Goal: Information Seeking & Learning: Check status

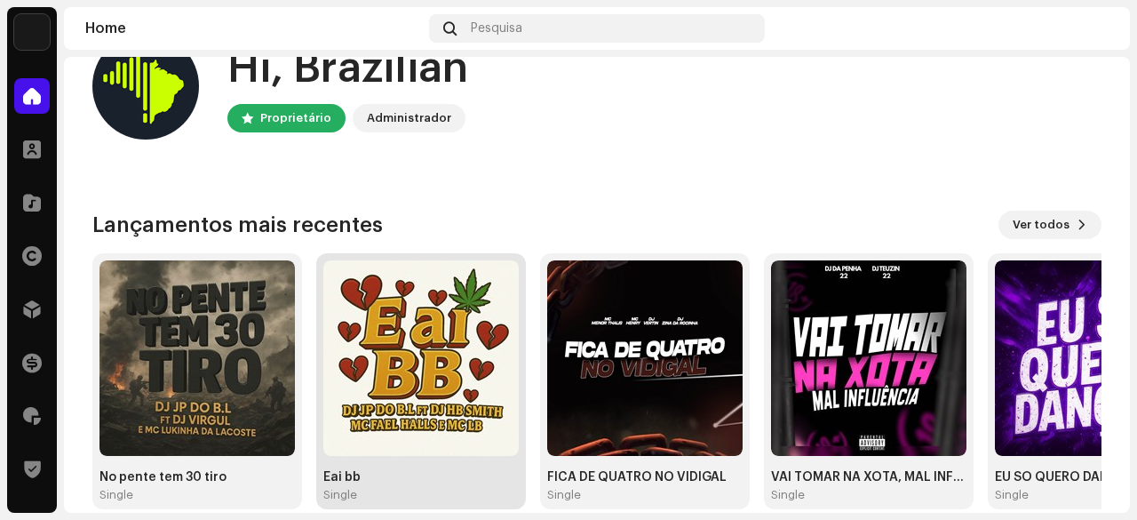
scroll to position [178, 0]
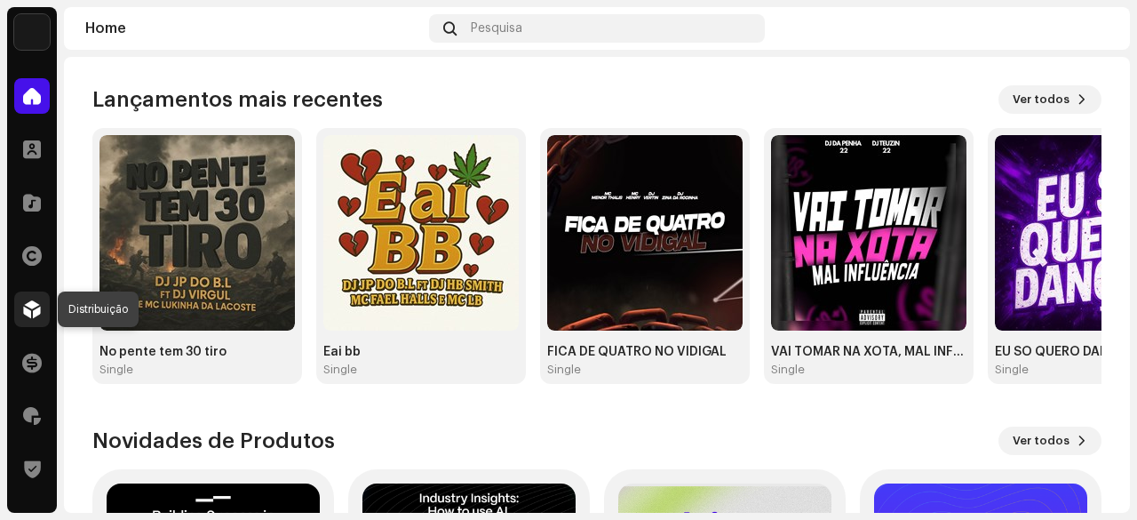
click at [28, 314] on span at bounding box center [32, 309] width 18 height 14
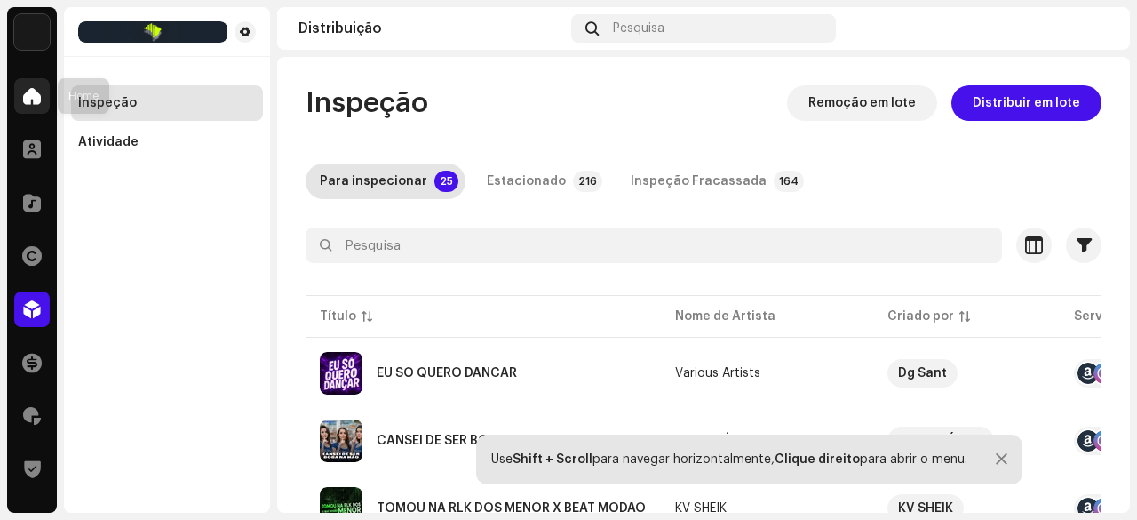
click at [38, 95] on span at bounding box center [32, 96] width 18 height 14
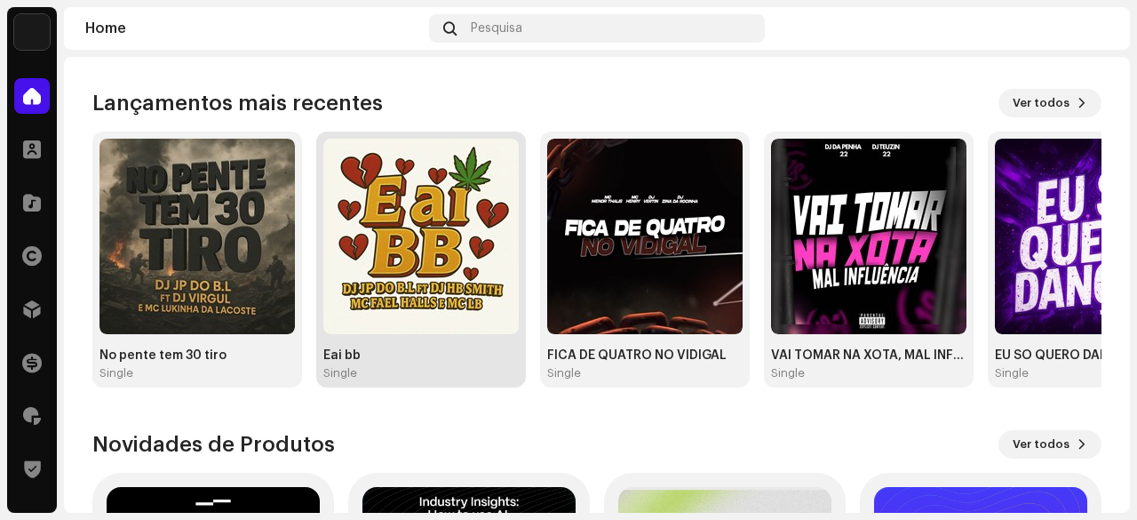
scroll to position [178, 0]
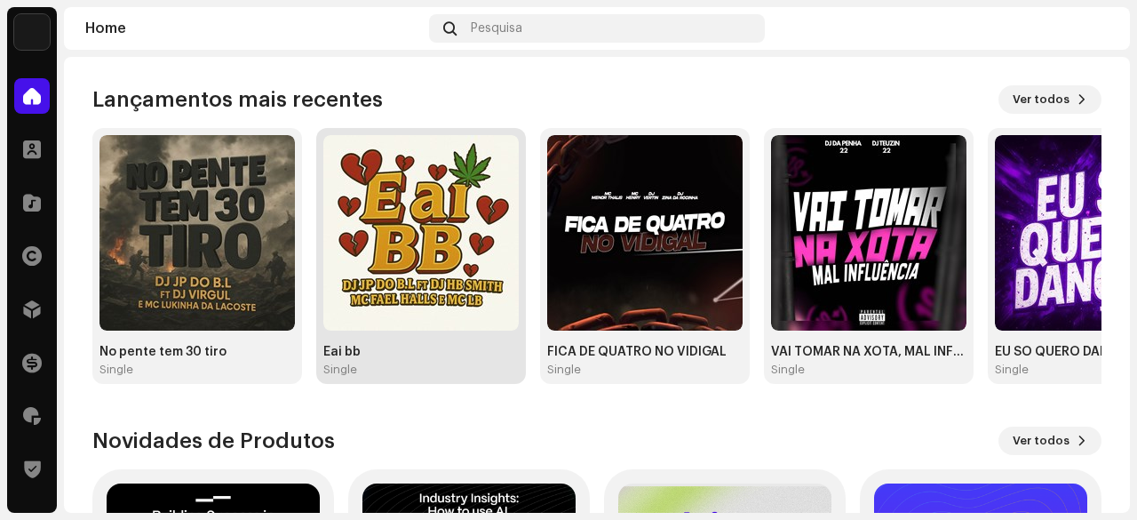
click at [426, 260] on img at bounding box center [420, 232] width 195 height 195
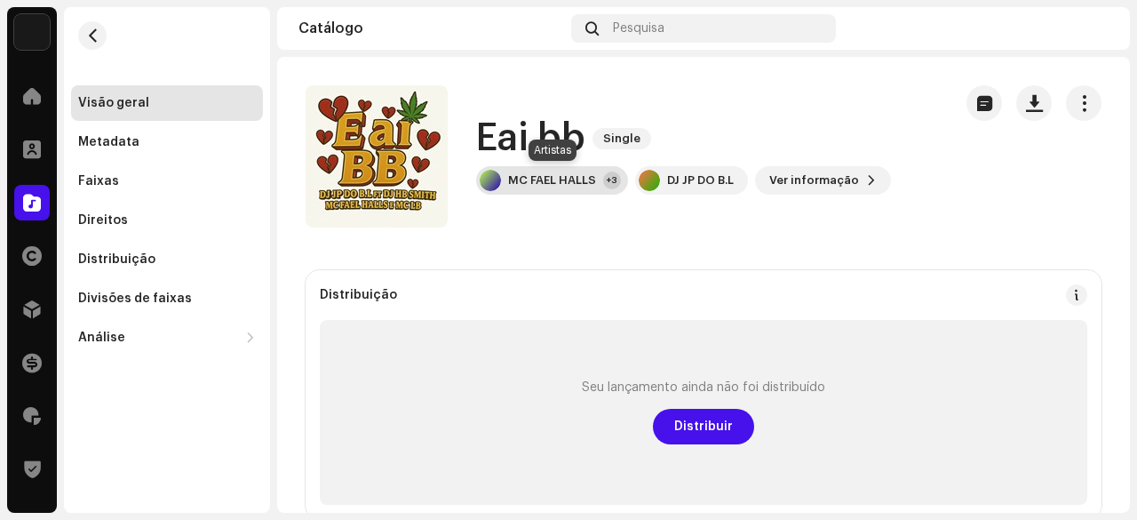
click at [546, 185] on div "MC FAEL HALLS" at bounding box center [552, 180] width 88 height 14
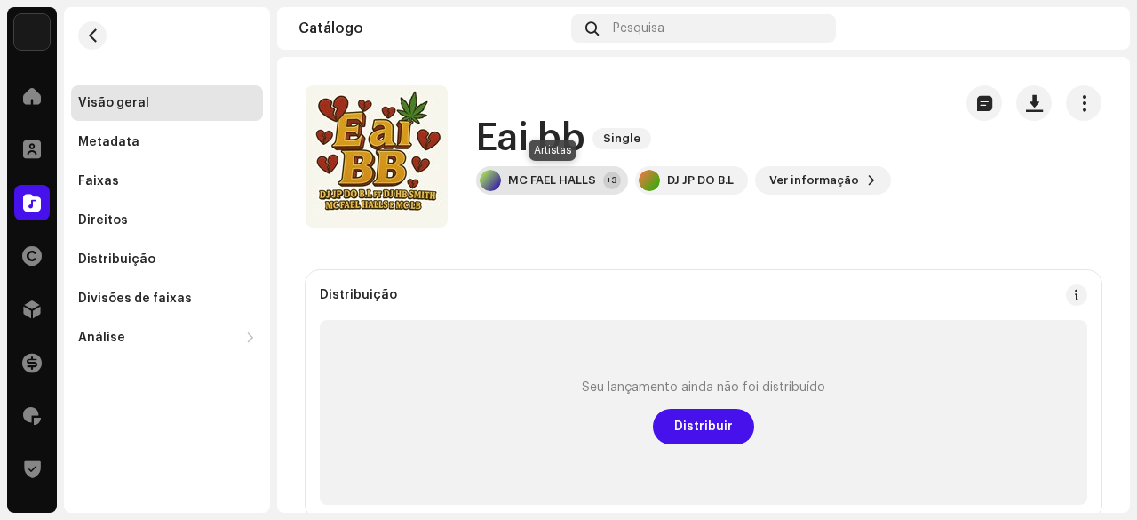
click at [542, 186] on div "MC FAEL HALLS" at bounding box center [552, 180] width 88 height 14
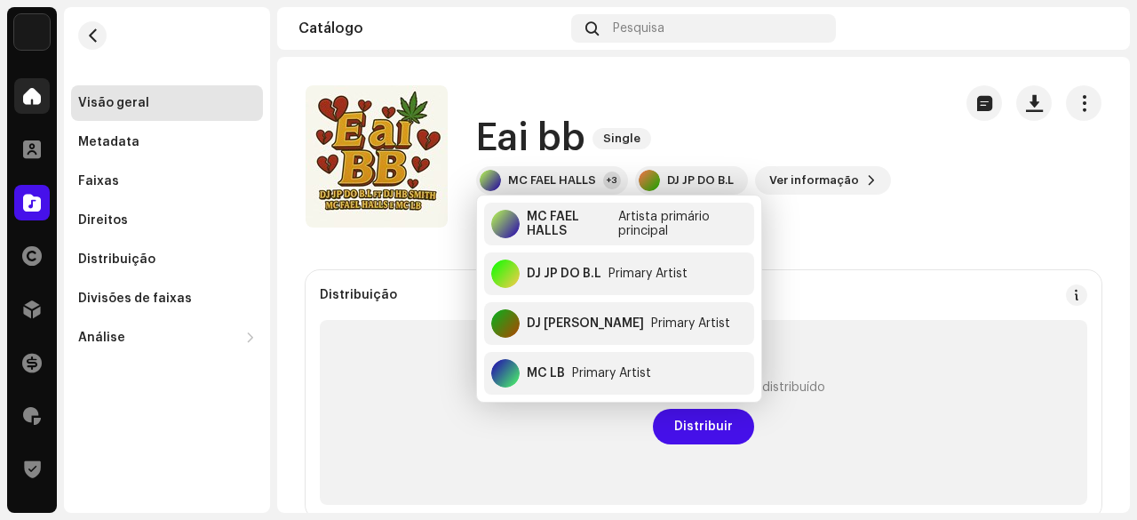
click at [25, 96] on span at bounding box center [32, 96] width 18 height 14
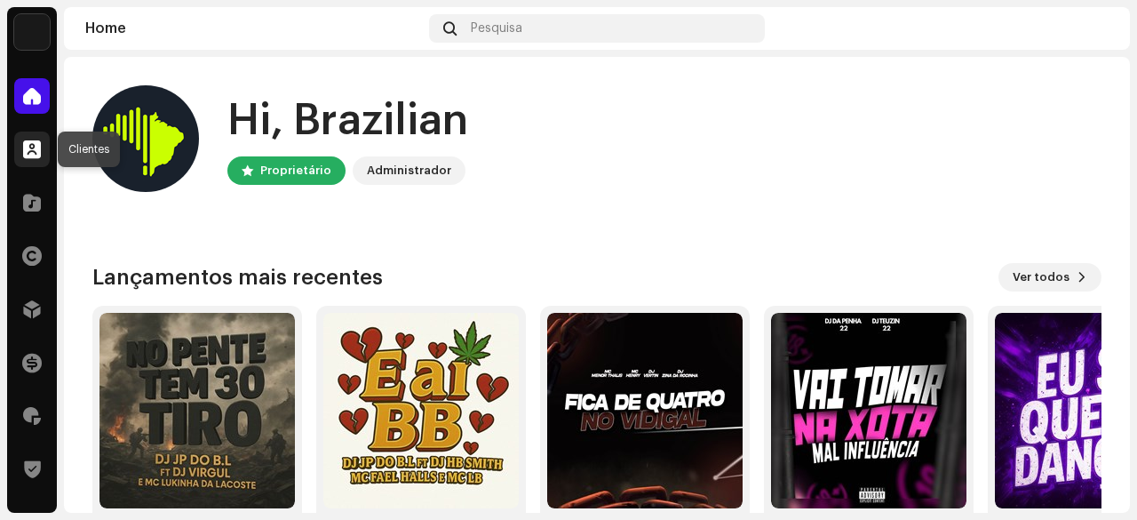
click at [29, 147] on span at bounding box center [32, 149] width 18 height 14
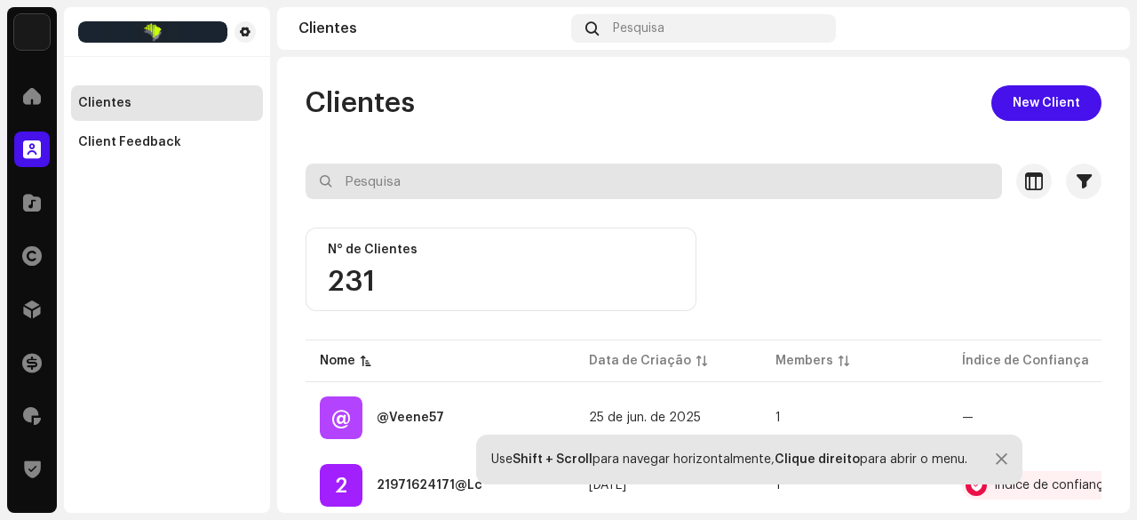
click at [366, 180] on input "text" at bounding box center [654, 181] width 697 height 36
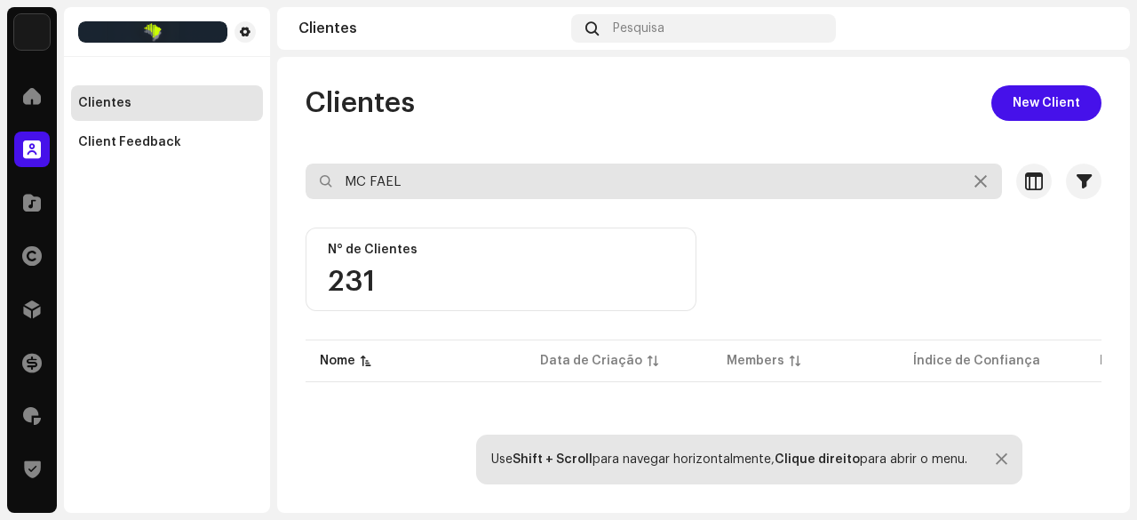
drag, startPoint x: 370, startPoint y: 184, endPoint x: 338, endPoint y: 186, distance: 32.9
click at [338, 186] on input "MC FAEL" at bounding box center [654, 181] width 697 height 36
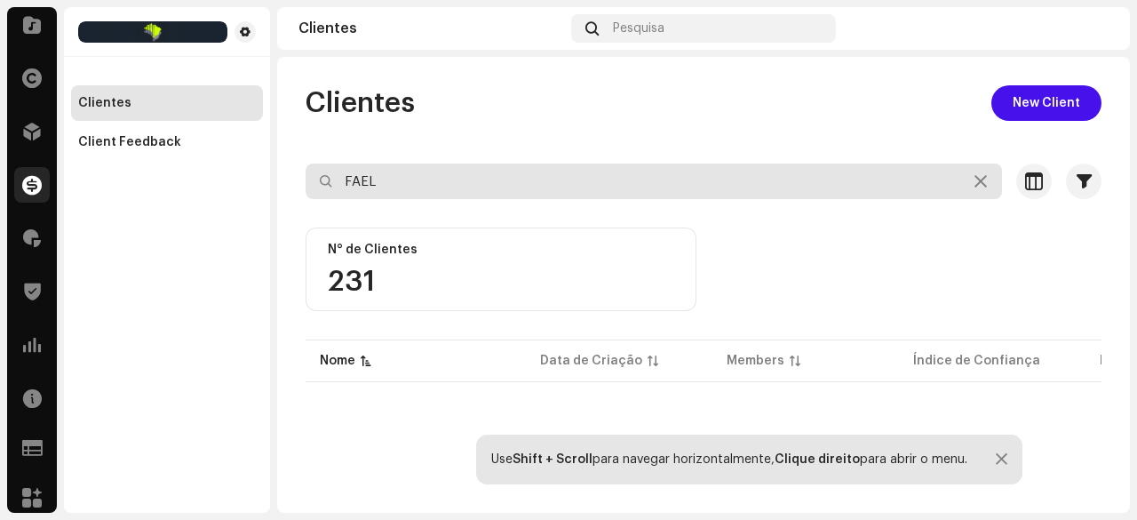
scroll to position [187, 0]
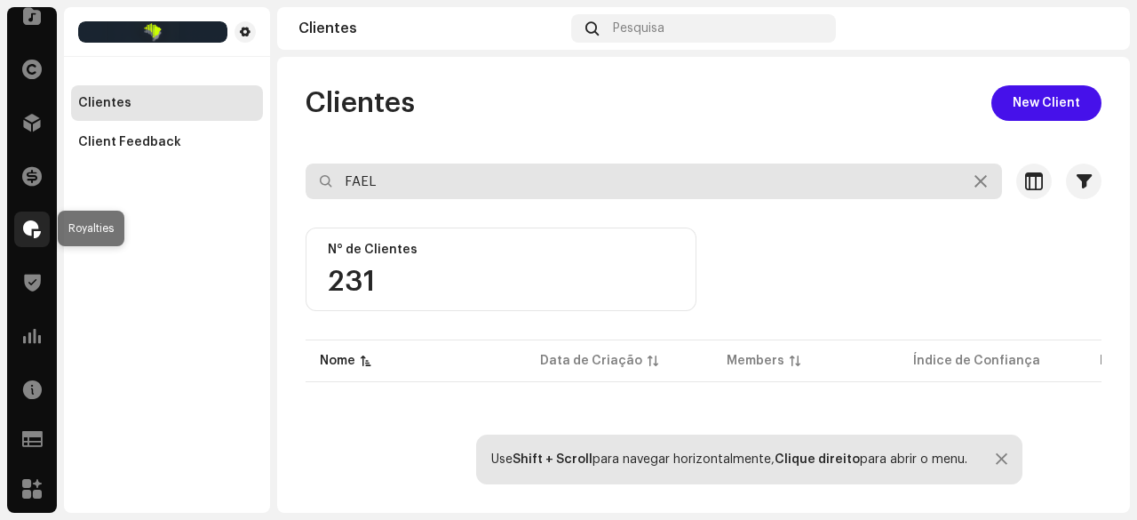
type input "FAEL"
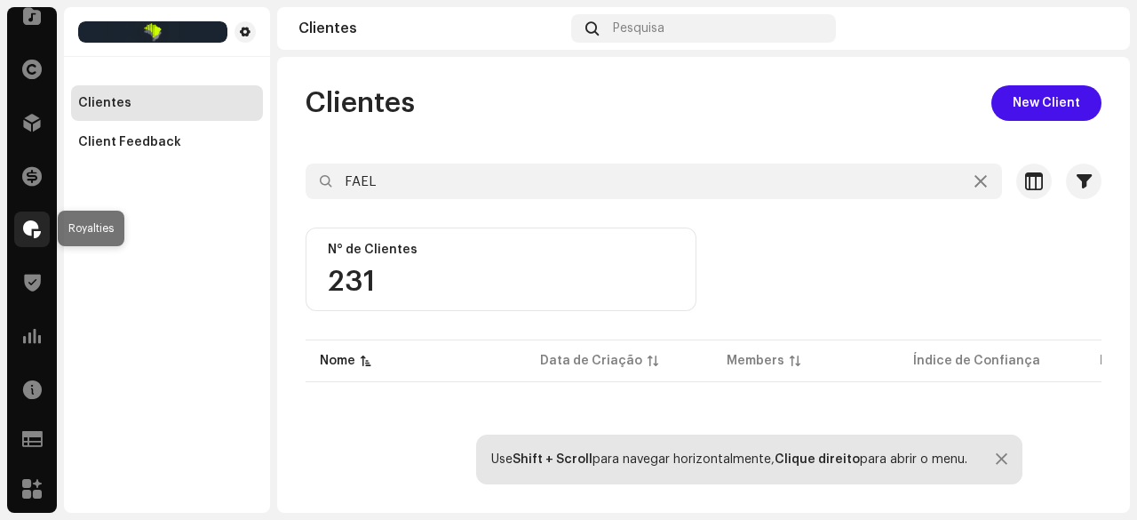
click at [38, 232] on span at bounding box center [32, 229] width 18 height 14
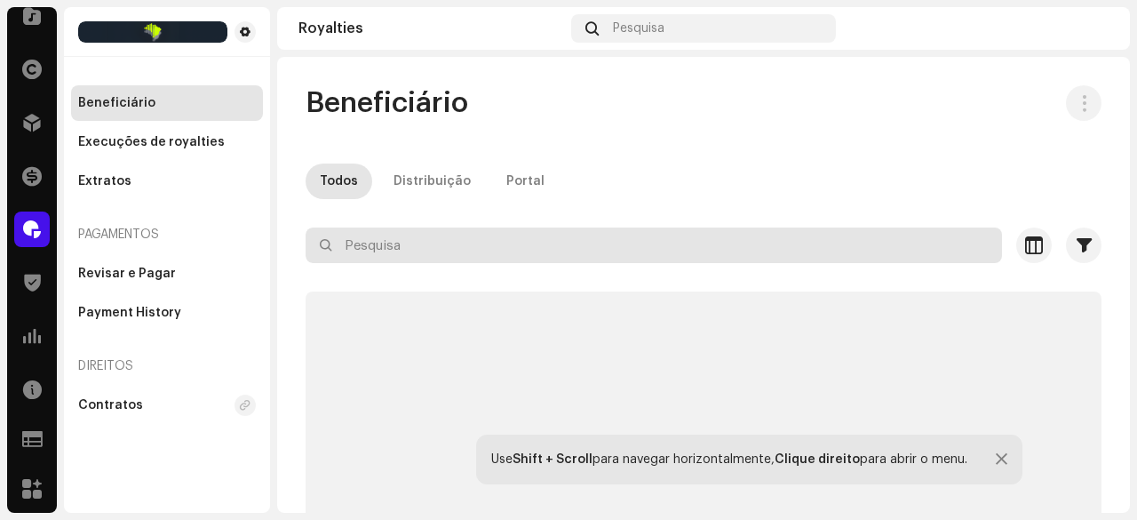
click at [370, 246] on input "text" at bounding box center [654, 245] width 697 height 36
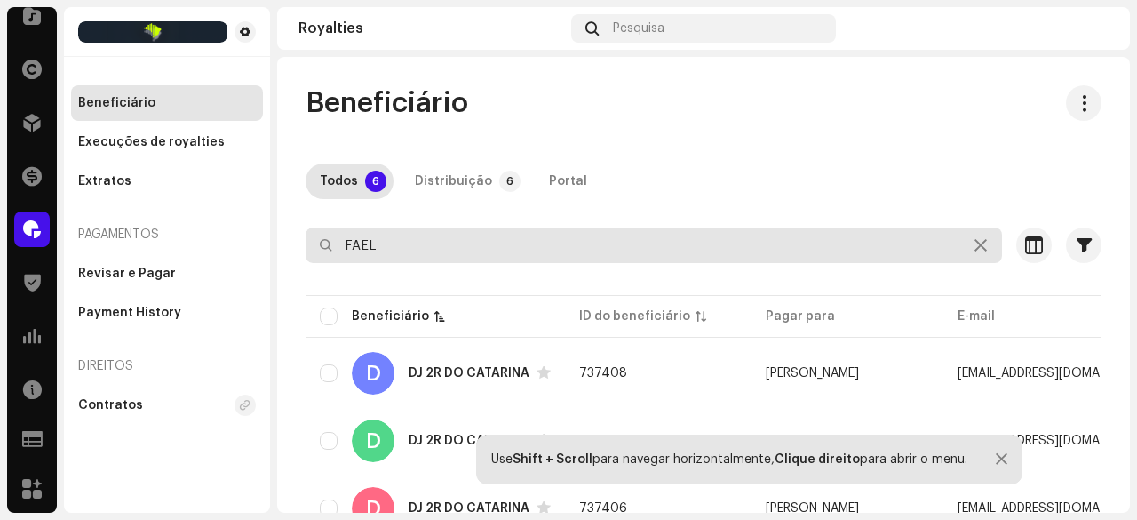
drag, startPoint x: 354, startPoint y: 254, endPoint x: 326, endPoint y: 255, distance: 27.6
click at [326, 255] on input "FAEL" at bounding box center [654, 245] width 697 height 36
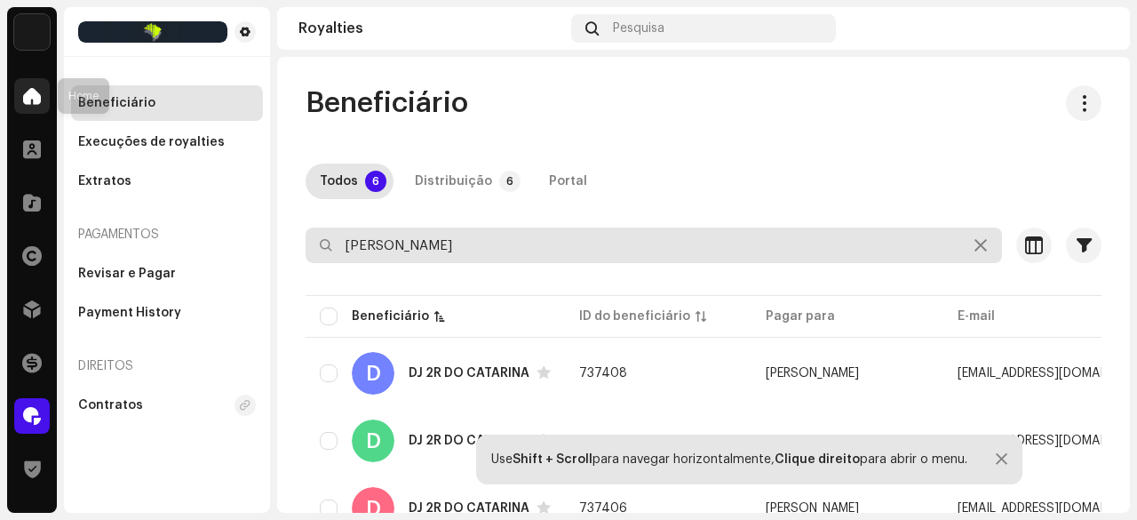
type input "[PERSON_NAME]"
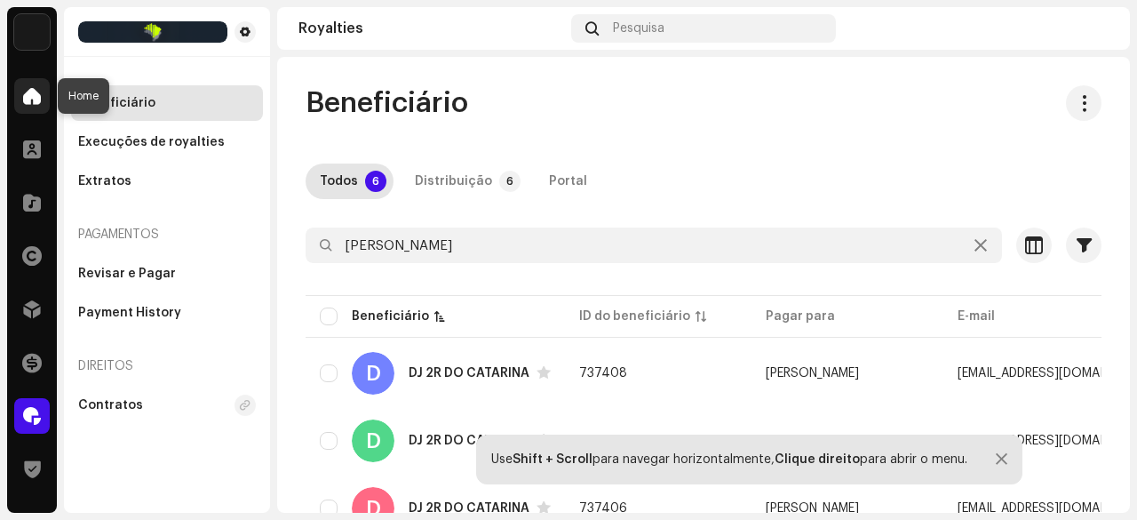
click at [23, 92] on span at bounding box center [32, 96] width 18 height 14
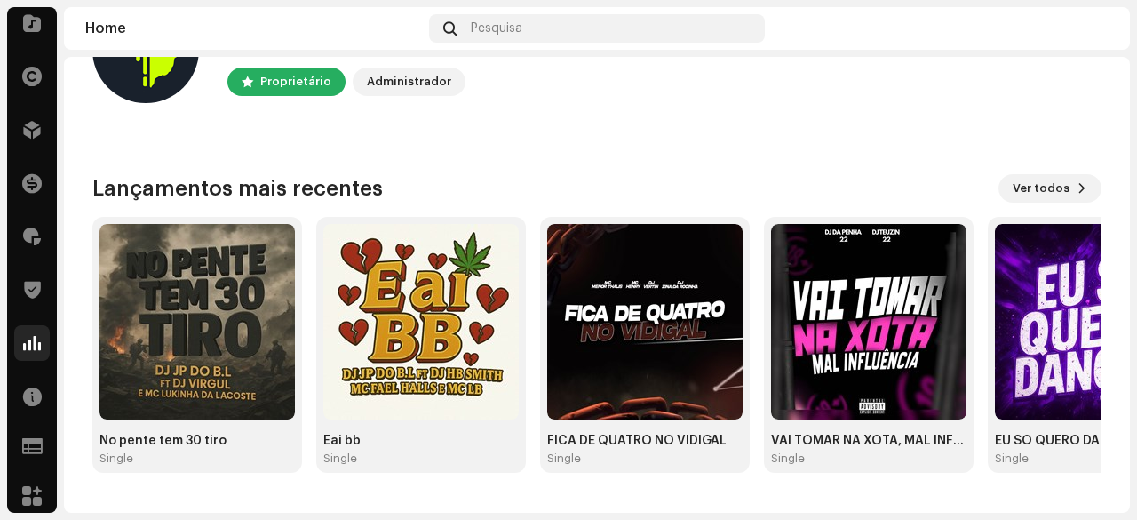
scroll to position [187, 0]
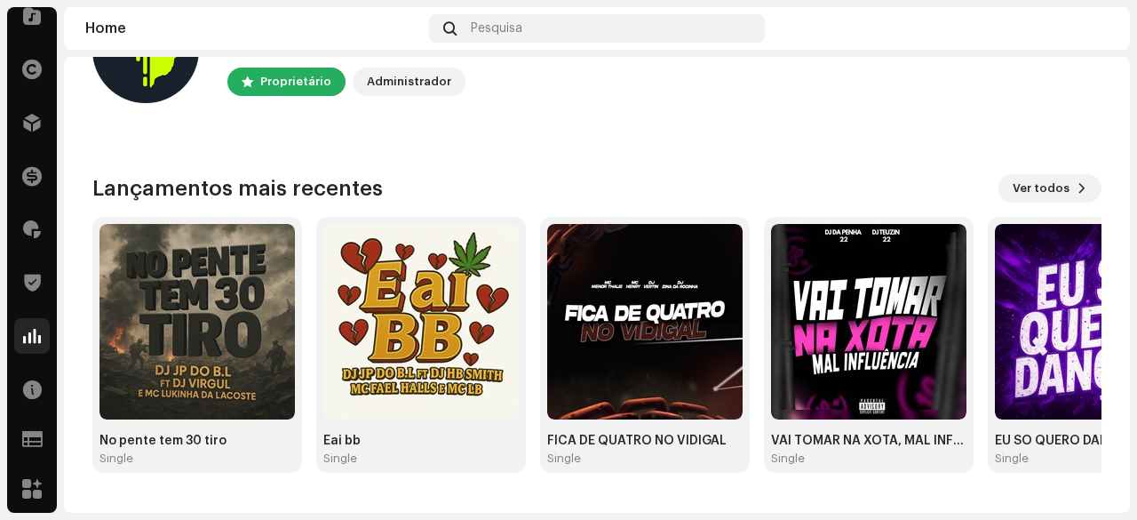
click at [30, 344] on div at bounding box center [32, 336] width 36 height 36
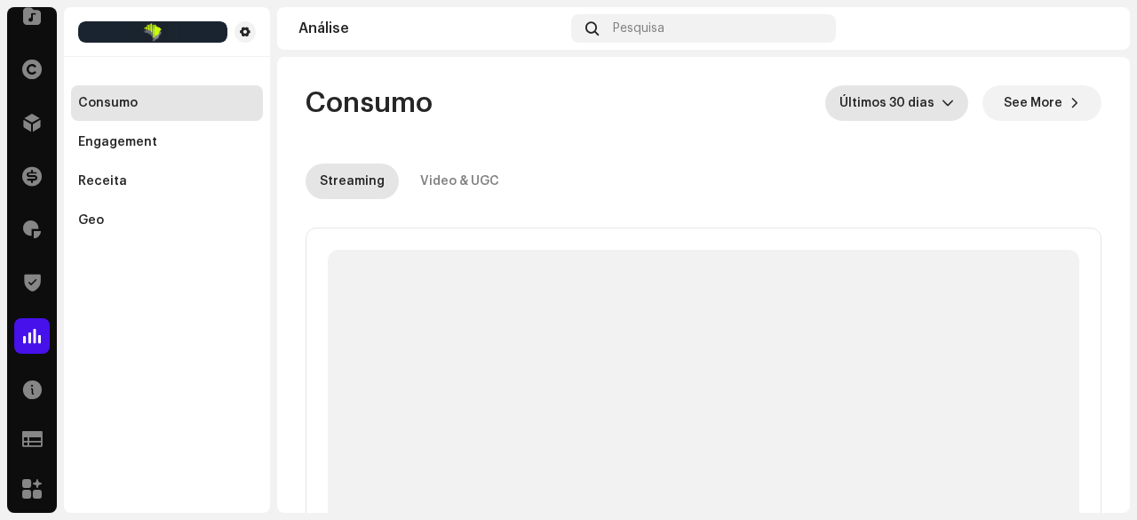
click at [906, 109] on span "Últimos 30 dias" at bounding box center [891, 103] width 102 height 36
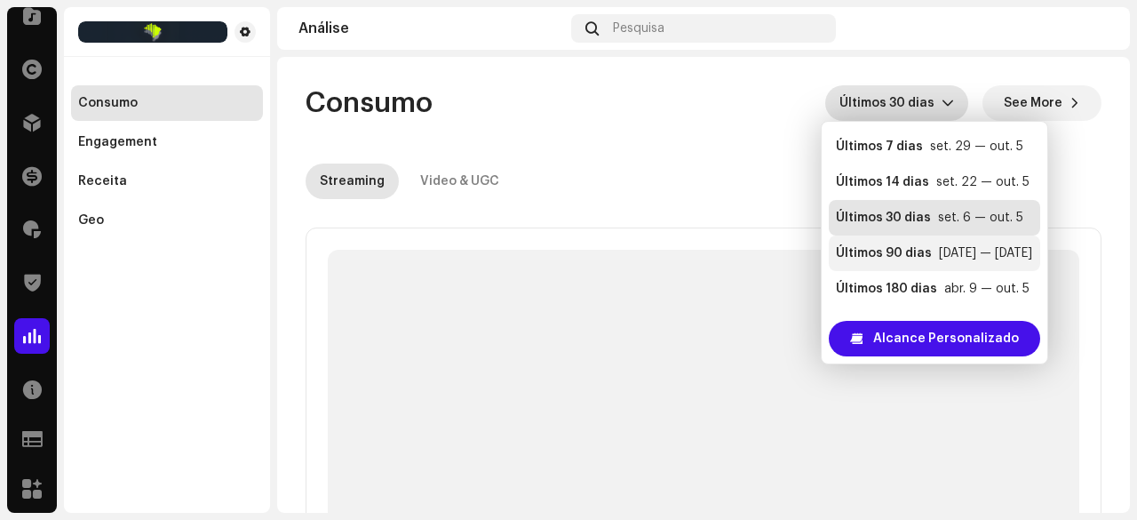
scroll to position [36, 0]
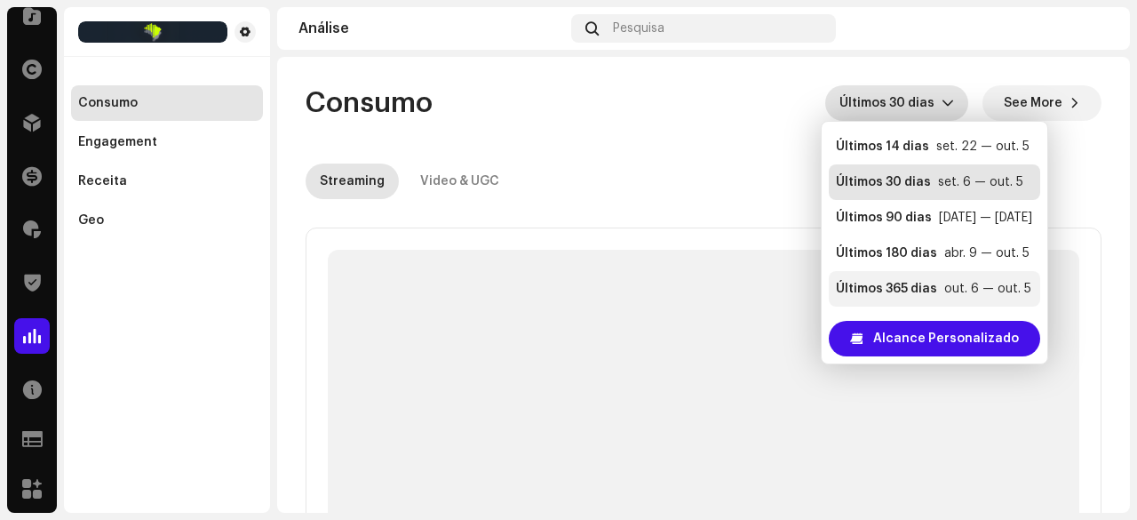
click at [897, 285] on div "Últimos 365 dias" at bounding box center [886, 289] width 101 height 18
